Goal: Answer question/provide support: Answer question/provide support

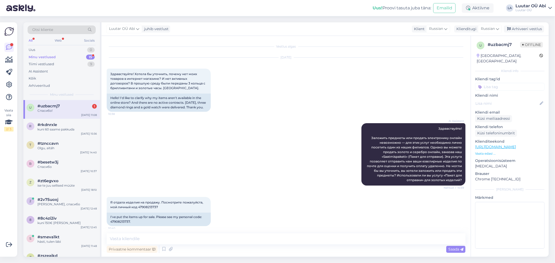
scroll to position [243, 0]
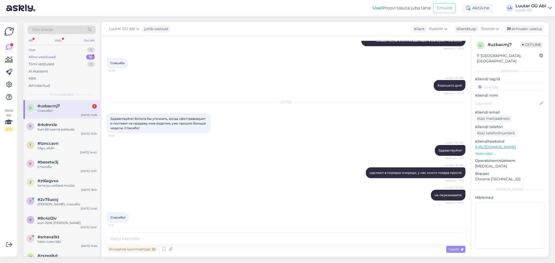
click at [131, 163] on div "Luutar OÜ [PERSON_NAME] сделают в порядке очереди, у нас много товара просто Nä…" at bounding box center [286, 173] width 359 height 22
click at [75, 111] on div "Спасибо!" at bounding box center [66, 110] width 59 height 5
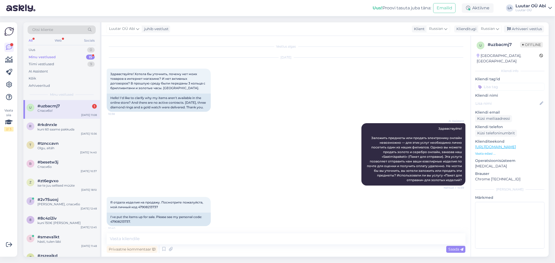
click at [74, 111] on div "Спасибо!" at bounding box center [66, 110] width 59 height 5
click at [59, 61] on div "Tiimi vestlused 9" at bounding box center [62, 64] width 68 height 7
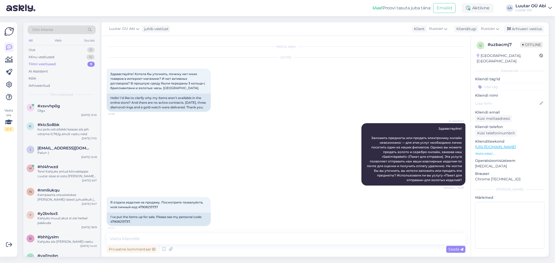
click at [78, 65] on div "Tiimi vestlused 9" at bounding box center [62, 64] width 68 height 7
click at [61, 47] on div "Uus 1" at bounding box center [62, 49] width 68 height 7
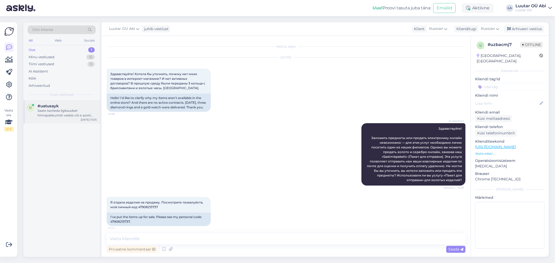
click at [75, 109] on div "Saate taotleda ligikaudset hinnapakkumist veebis või e-posti [PERSON_NAME]. Täp…" at bounding box center [66, 112] width 59 height 9
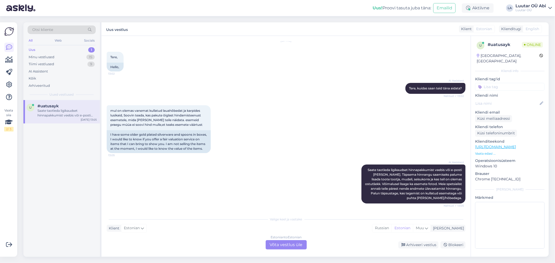
click at [225, 174] on div "AI Assistent Saate taotleda ligikaudset hinnapakkumist veebis või e-posti [PERS…" at bounding box center [286, 184] width 359 height 50
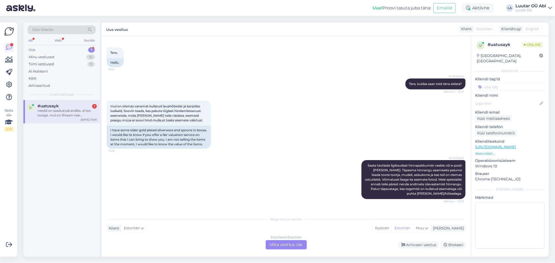
scroll to position [85, 0]
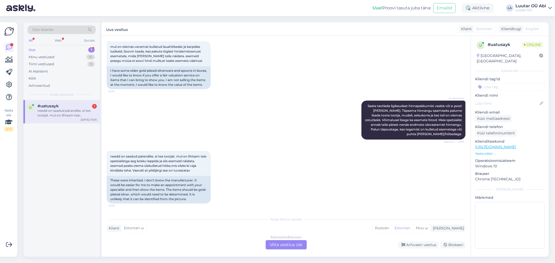
click at [283, 243] on div "Estonian to Estonian Võta vestlus üle" at bounding box center [286, 244] width 41 height 9
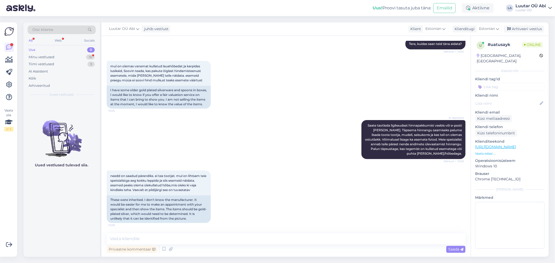
click at [225, 245] on div "Privaatne kommentaar Saada" at bounding box center [286, 249] width 359 height 10
click at [220, 239] on textarea at bounding box center [286, 239] width 359 height 11
type textarea "[PERSON_NAME]"
type textarea "nende peal peab kindlasti olema proovi märgistus, kas 925* või 875*"
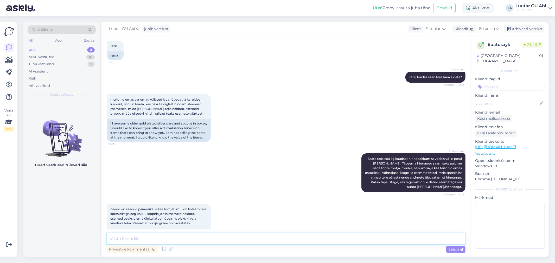
scroll to position [0, 0]
